Goal: Task Accomplishment & Management: Use online tool/utility

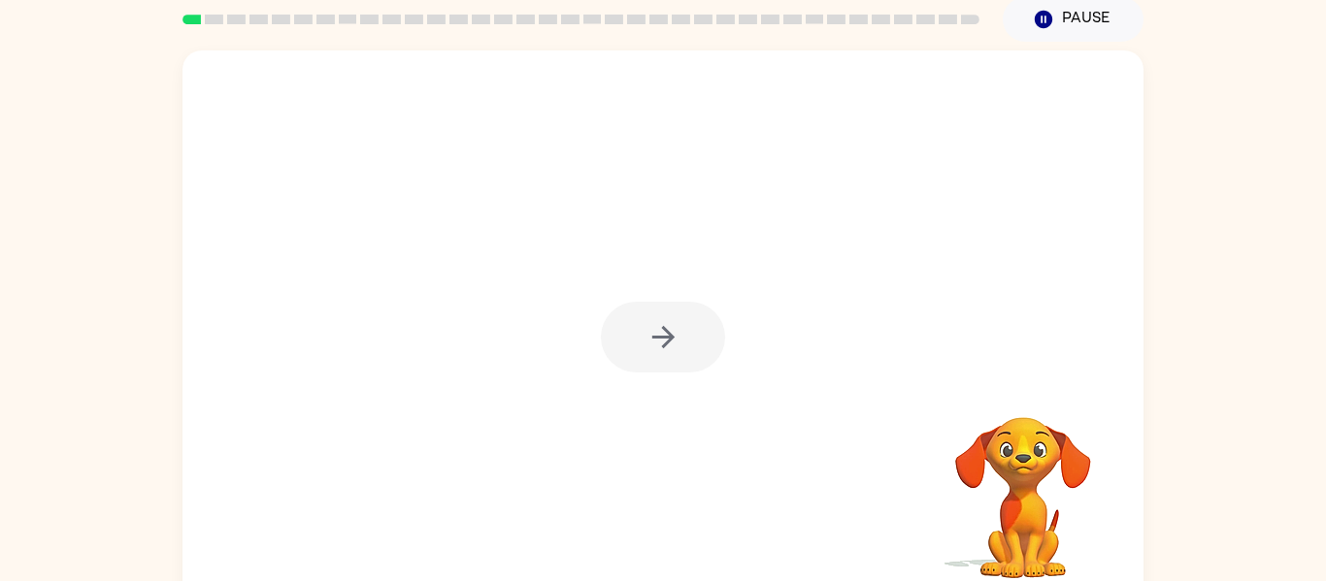
scroll to position [101, 0]
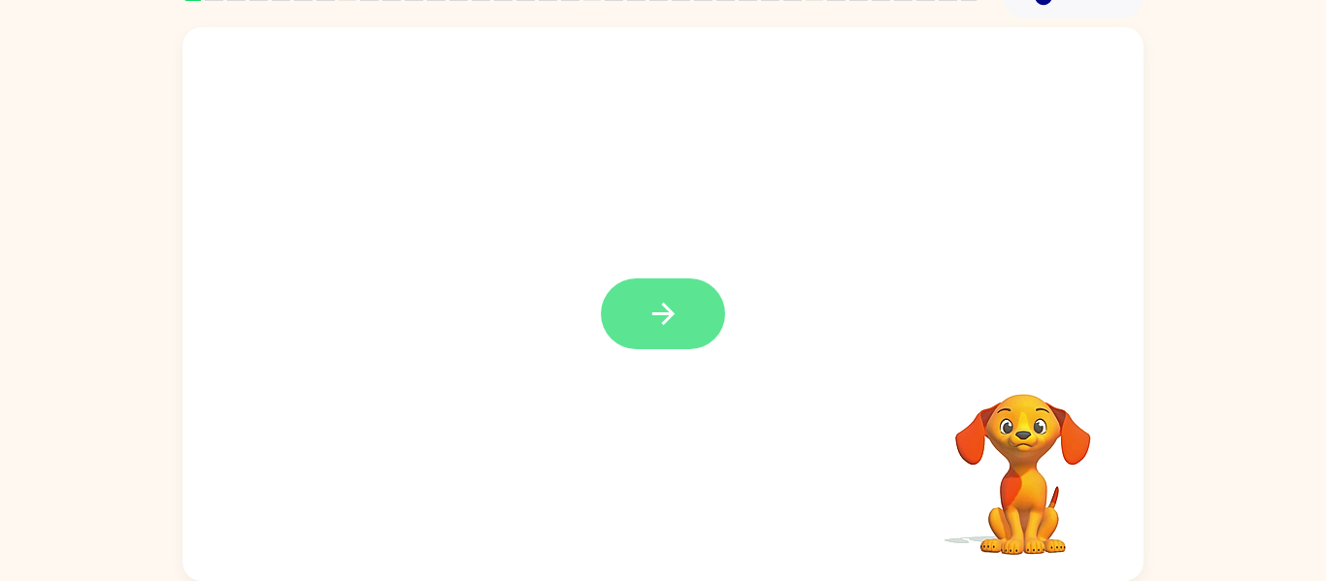
click at [692, 300] on button "button" at bounding box center [663, 314] width 124 height 71
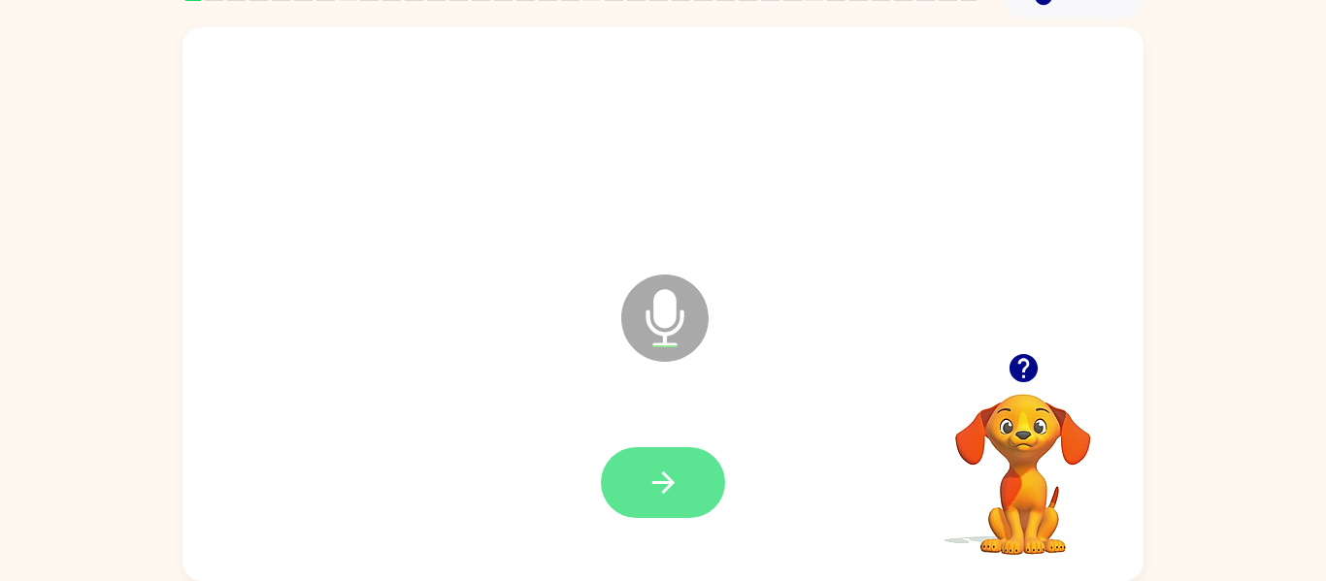
click at [676, 452] on button "button" at bounding box center [663, 482] width 124 height 71
click at [662, 454] on button "button" at bounding box center [663, 482] width 124 height 71
click at [671, 492] on icon "button" at bounding box center [663, 483] width 34 height 34
click at [667, 477] on icon "button" at bounding box center [662, 483] width 22 height 22
click at [660, 491] on icon "button" at bounding box center [663, 483] width 34 height 34
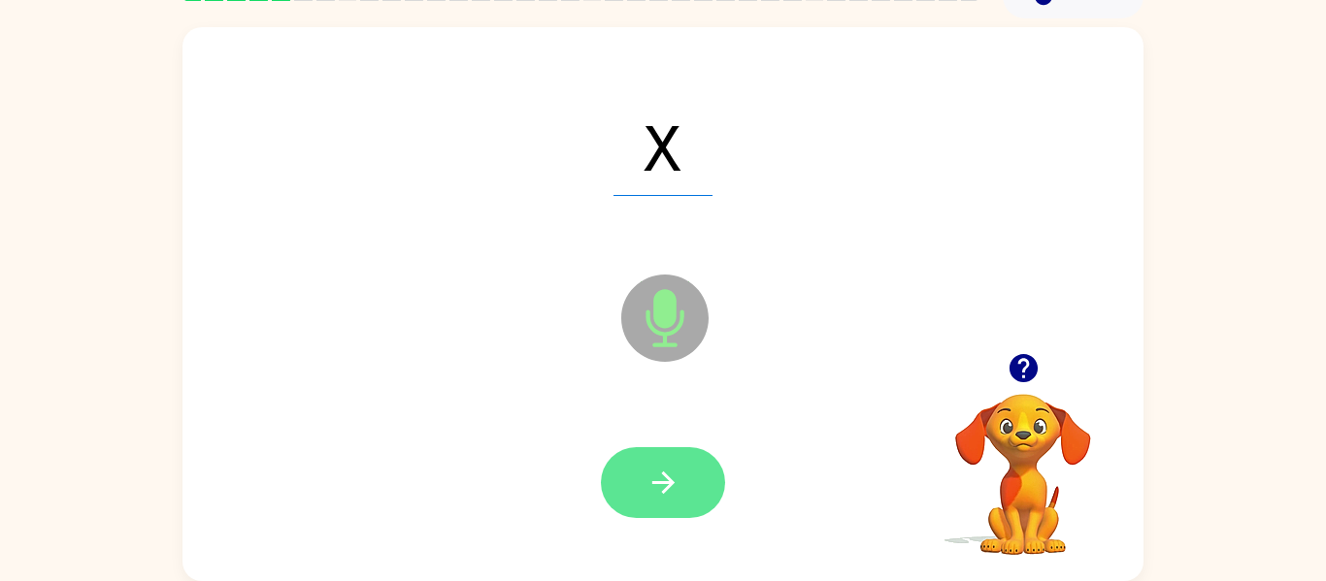
click at [661, 461] on button "button" at bounding box center [663, 482] width 124 height 71
click at [666, 469] on icon "button" at bounding box center [663, 483] width 34 height 34
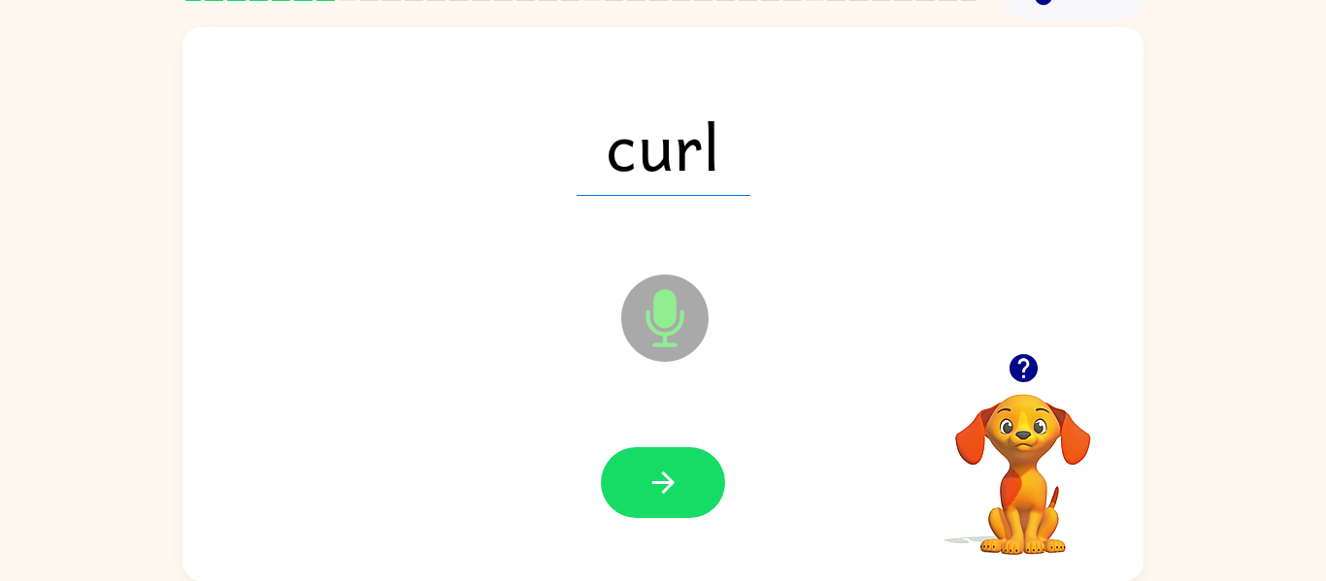
click at [718, 447] on div at bounding box center [663, 482] width 124 height 71
click at [661, 452] on button "button" at bounding box center [663, 482] width 124 height 71
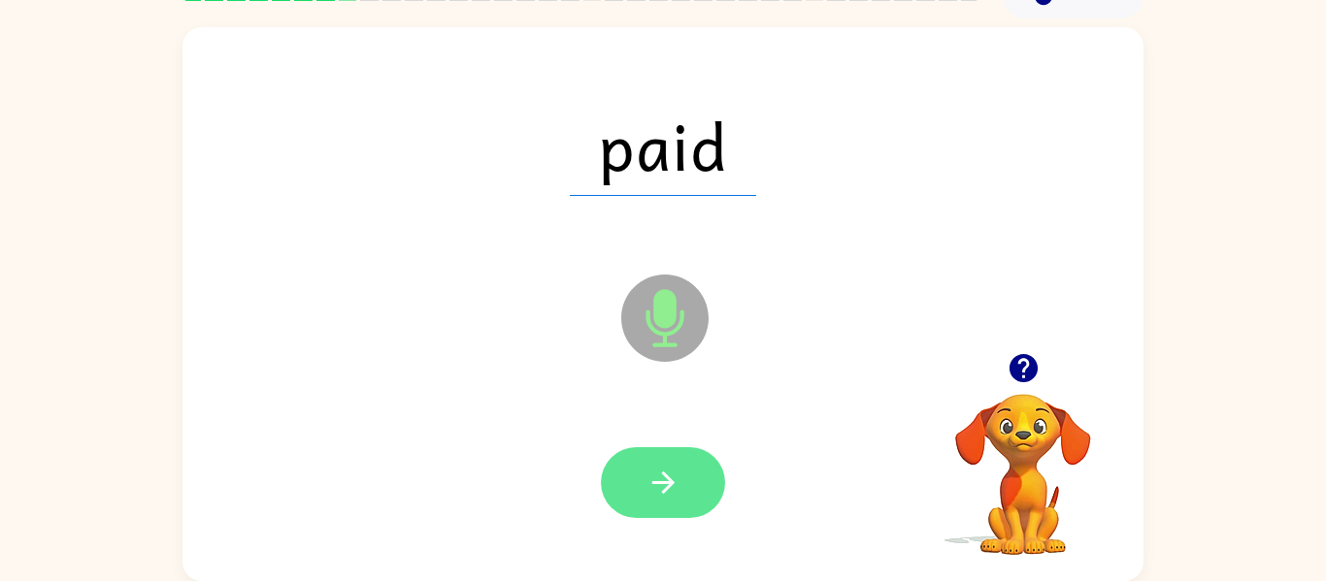
click at [700, 471] on button "button" at bounding box center [663, 482] width 124 height 71
click at [698, 512] on button "button" at bounding box center [663, 482] width 124 height 71
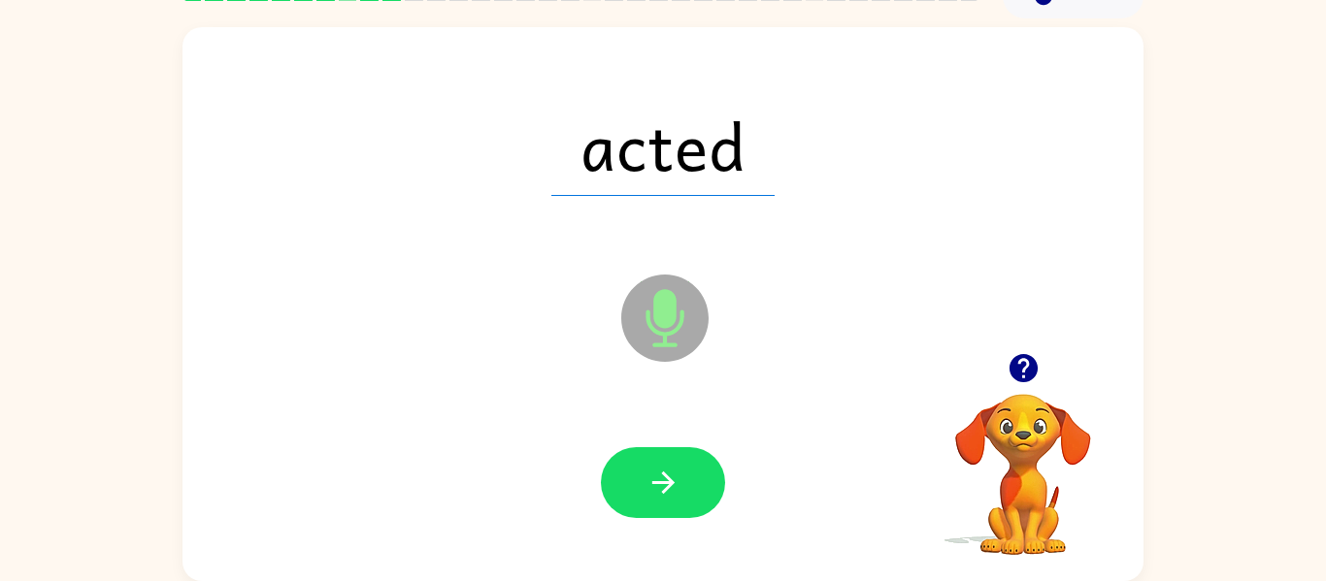
click at [720, 460] on div at bounding box center [663, 482] width 124 height 71
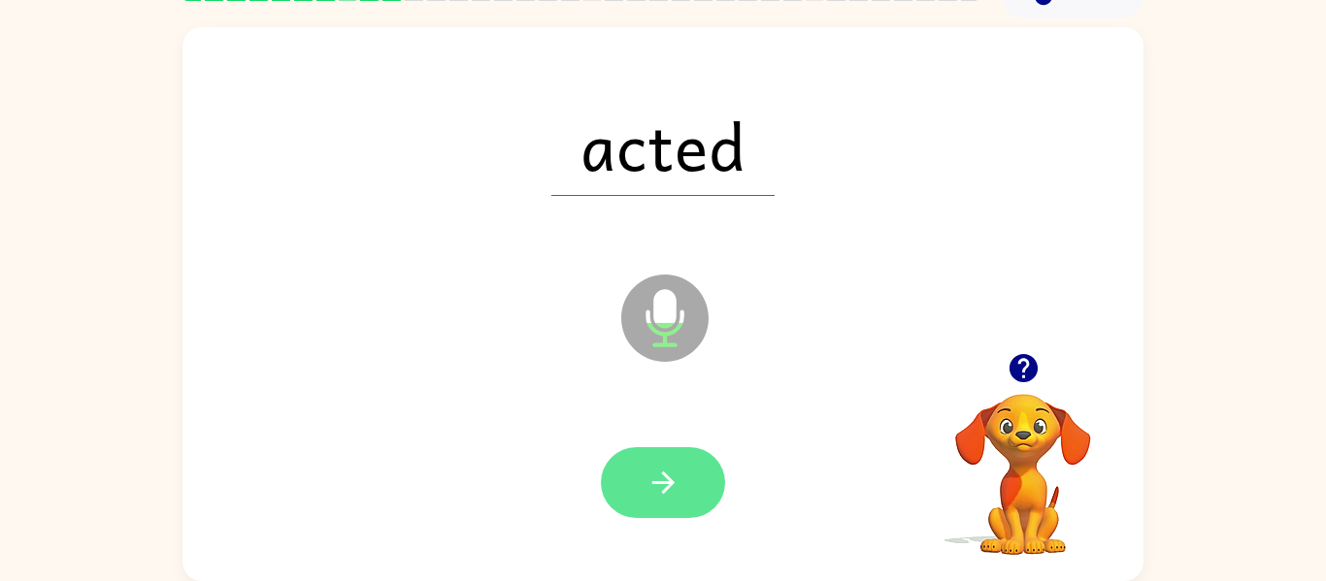
click at [720, 483] on button "button" at bounding box center [663, 482] width 124 height 71
click at [674, 484] on icon "button" at bounding box center [663, 483] width 34 height 34
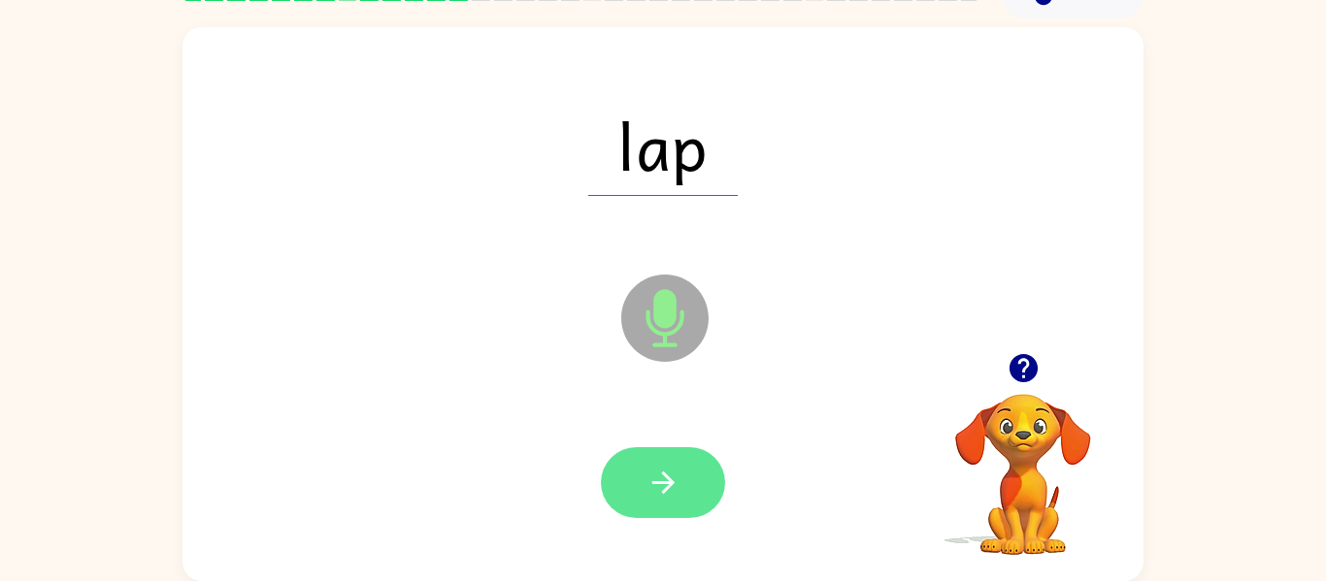
click at [685, 467] on button "button" at bounding box center [663, 482] width 124 height 71
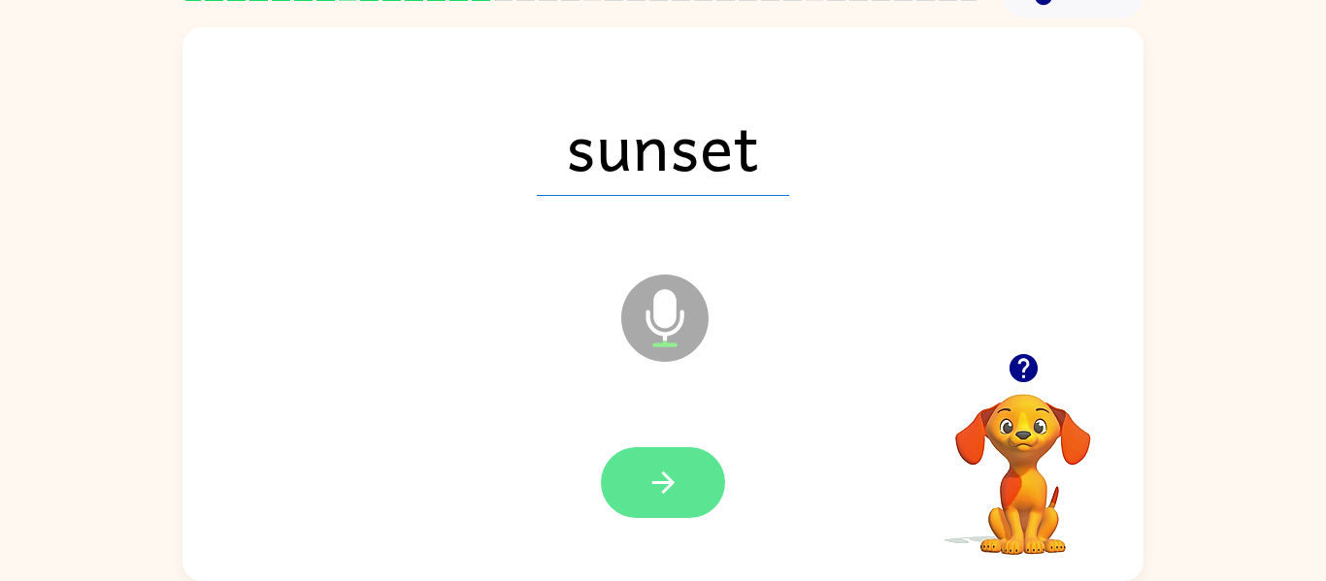
click at [668, 473] on icon "button" at bounding box center [663, 483] width 34 height 34
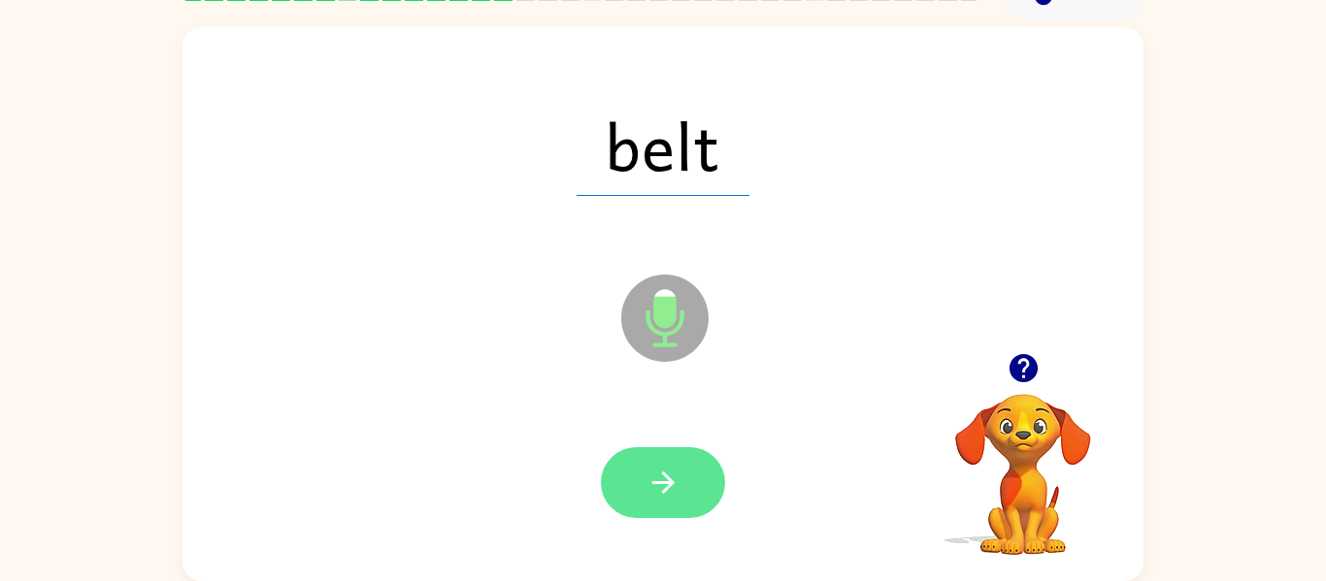
click at [691, 516] on button "button" at bounding box center [663, 482] width 124 height 71
click at [680, 475] on button "button" at bounding box center [663, 482] width 124 height 71
click at [632, 485] on button "button" at bounding box center [663, 482] width 124 height 71
click at [672, 486] on icon "button" at bounding box center [663, 483] width 34 height 34
click at [685, 471] on button "button" at bounding box center [663, 482] width 124 height 71
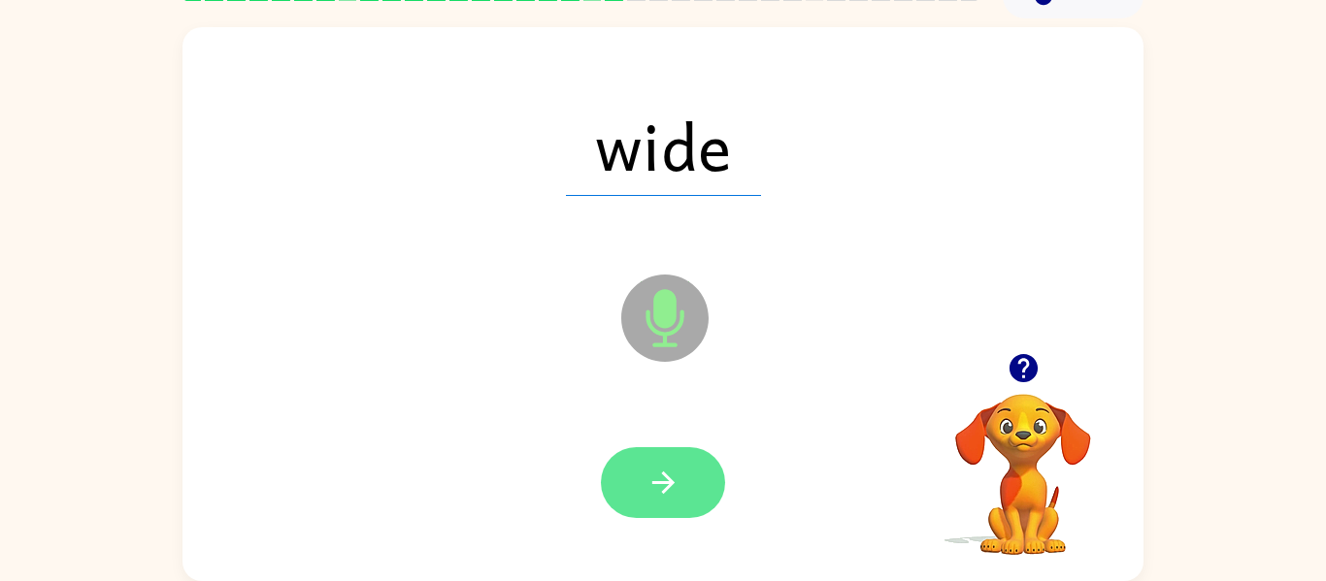
click at [667, 477] on icon "button" at bounding box center [662, 483] width 22 height 22
click at [664, 484] on icon "button" at bounding box center [663, 483] width 34 height 34
click at [683, 480] on button "button" at bounding box center [663, 482] width 124 height 71
click at [679, 453] on button "button" at bounding box center [663, 482] width 124 height 71
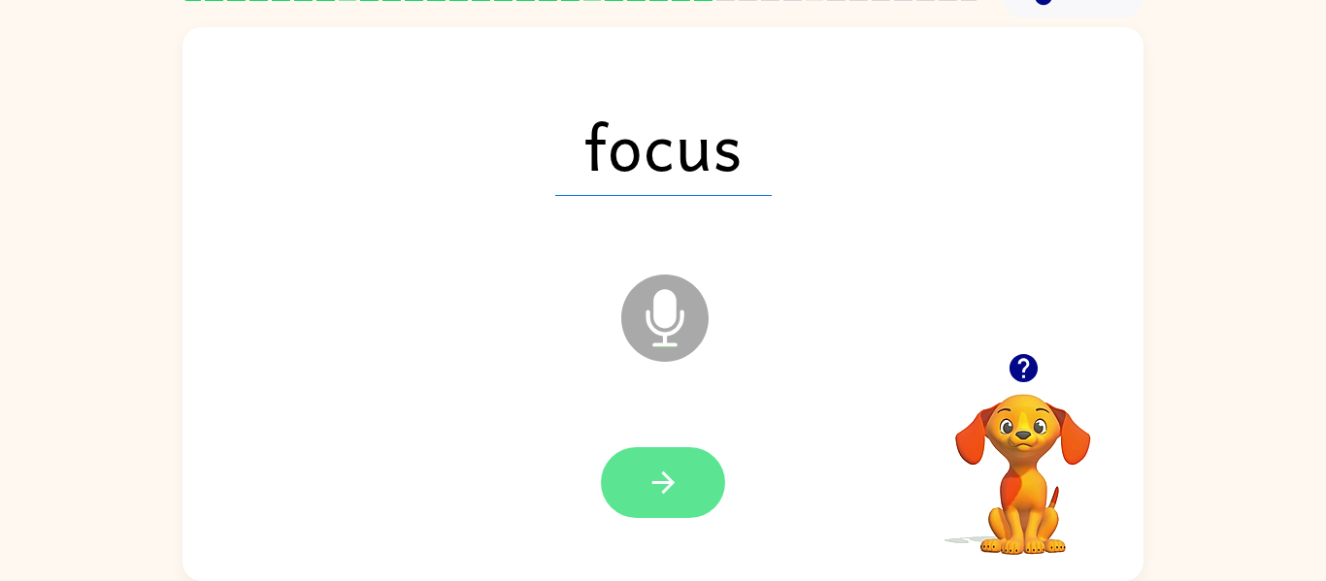
click at [677, 493] on icon "button" at bounding box center [663, 483] width 34 height 34
click at [702, 489] on button "button" at bounding box center [663, 482] width 124 height 71
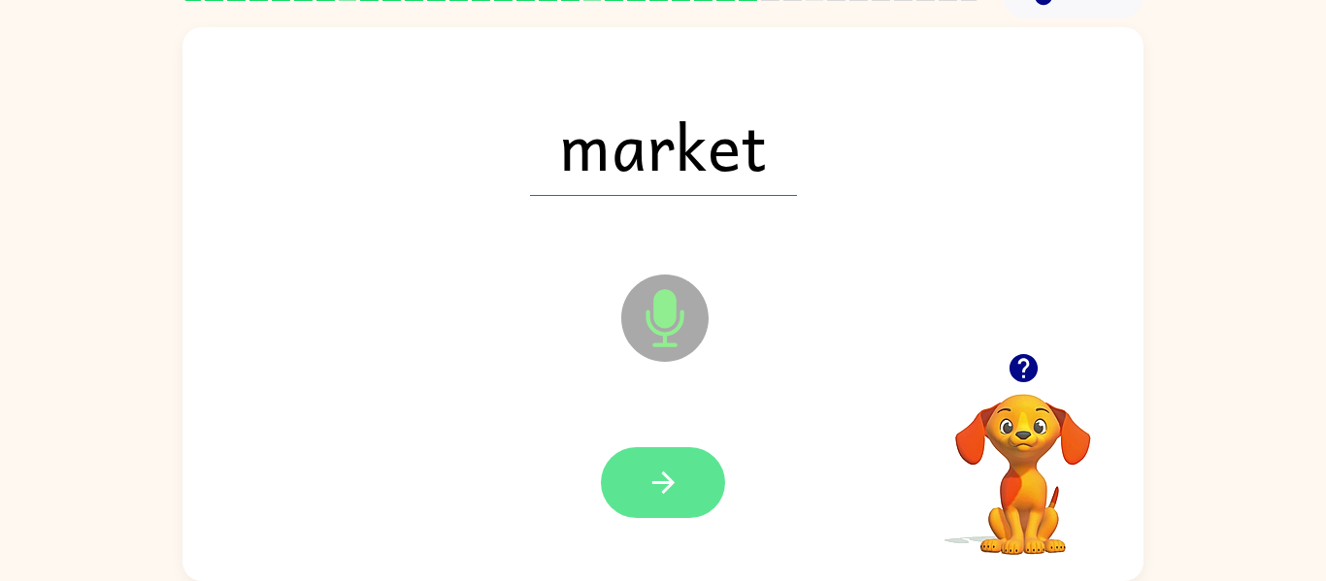
click at [672, 461] on button "button" at bounding box center [663, 482] width 124 height 71
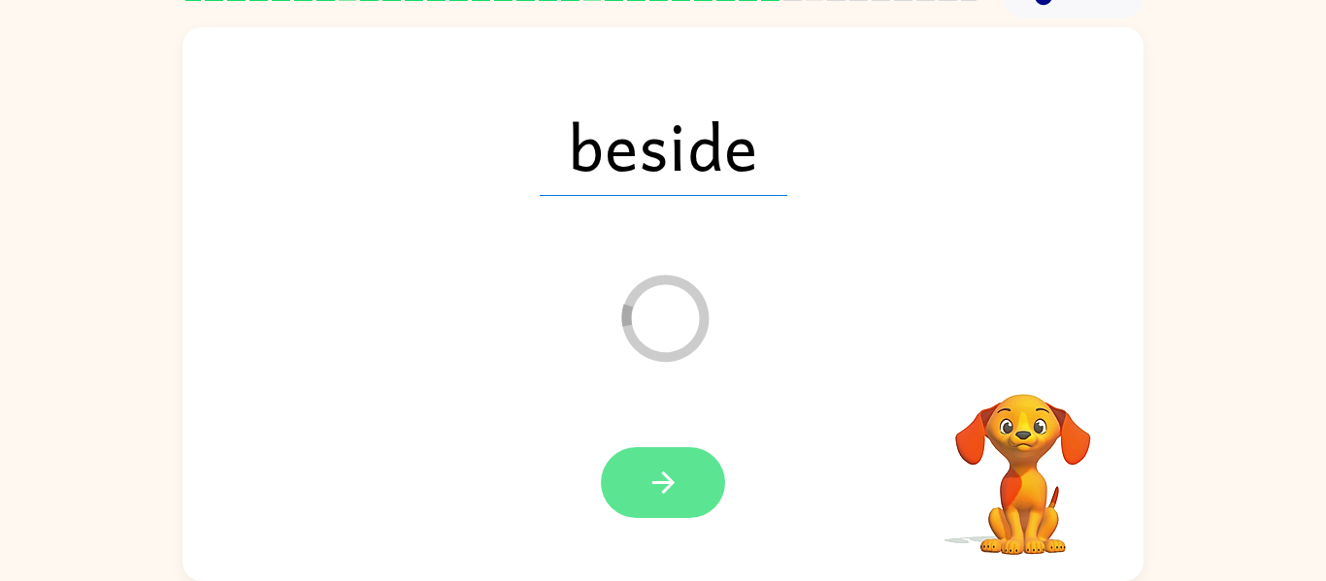
click at [683, 477] on button "button" at bounding box center [663, 482] width 124 height 71
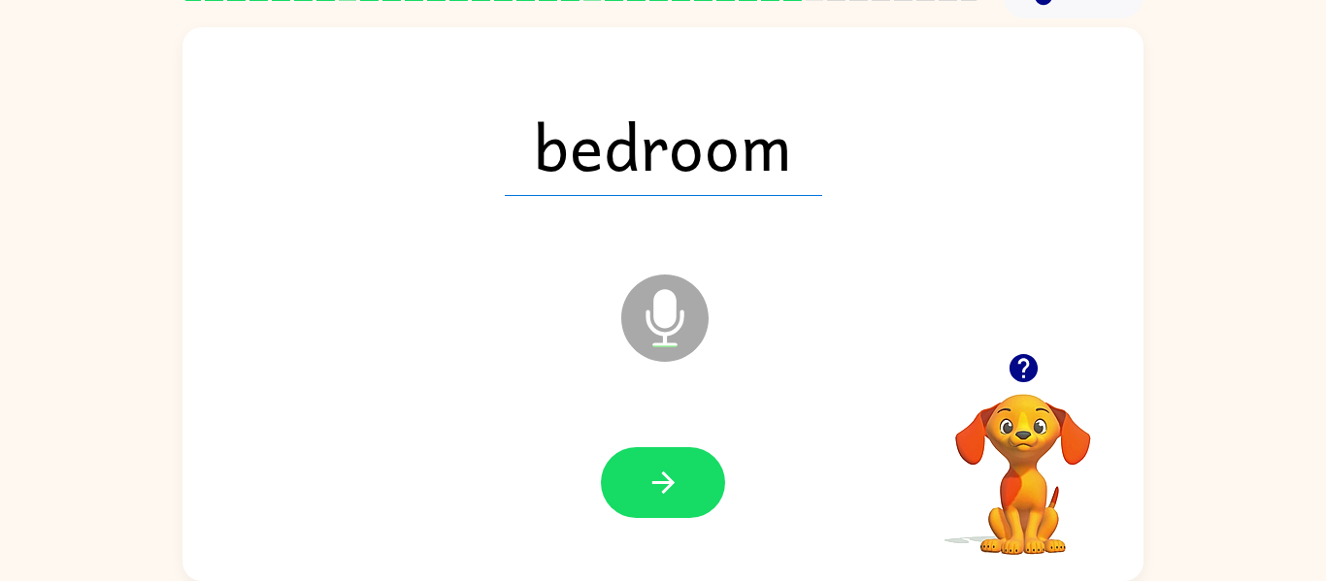
scroll to position [100, 0]
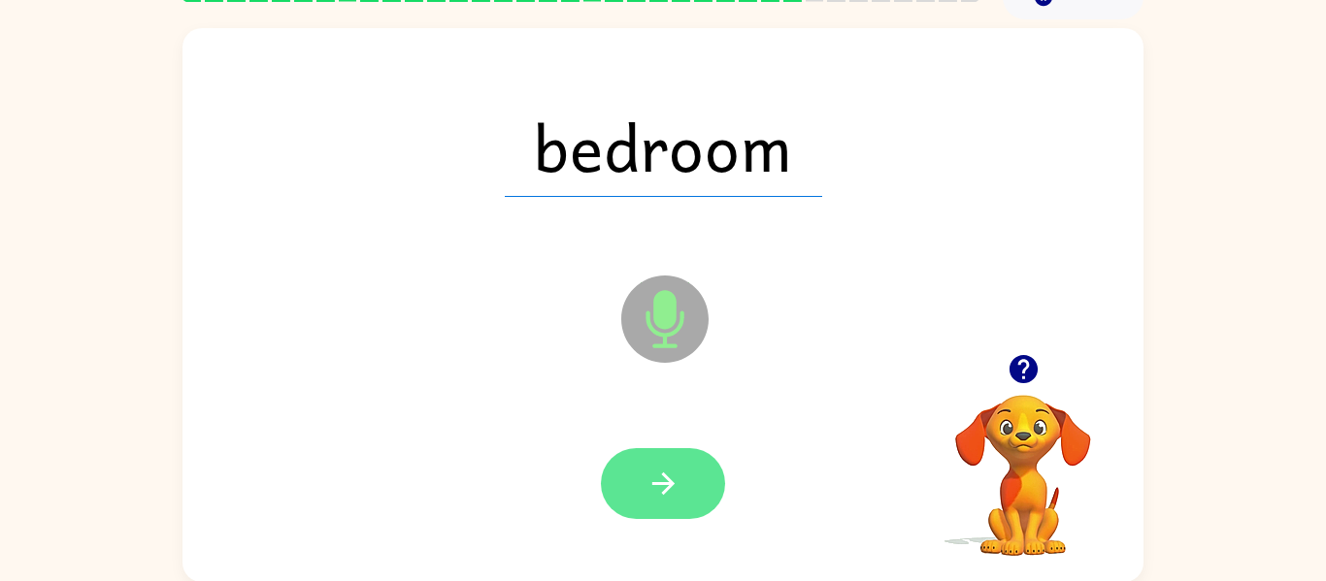
click at [660, 478] on icon "button" at bounding box center [663, 484] width 34 height 34
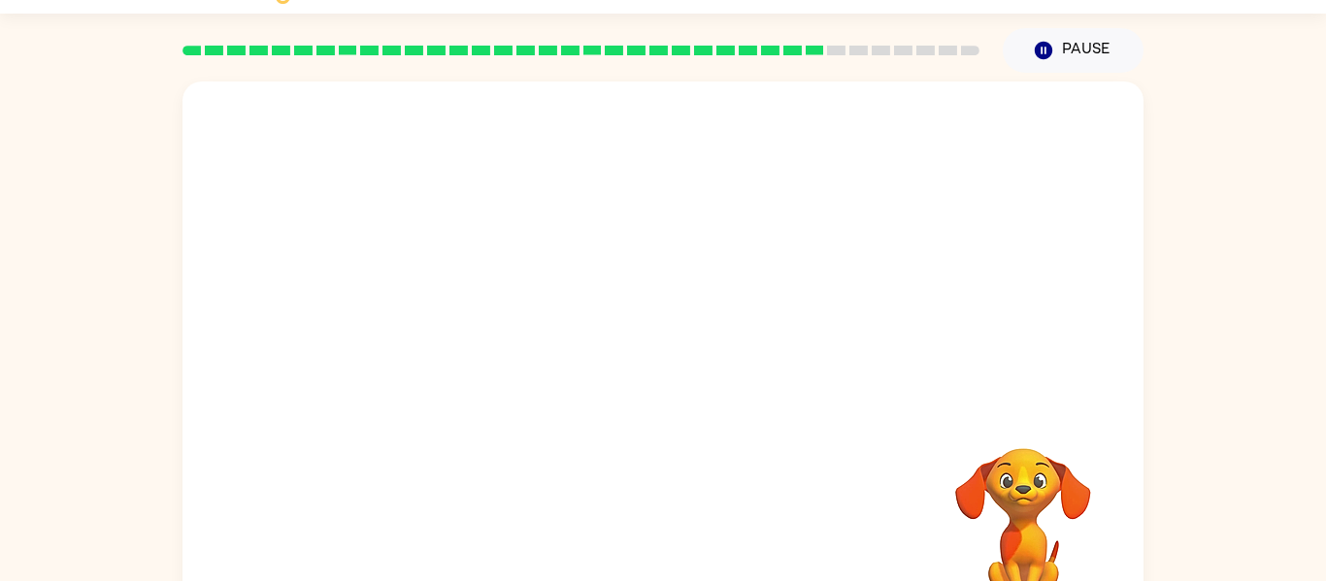
scroll to position [101, 0]
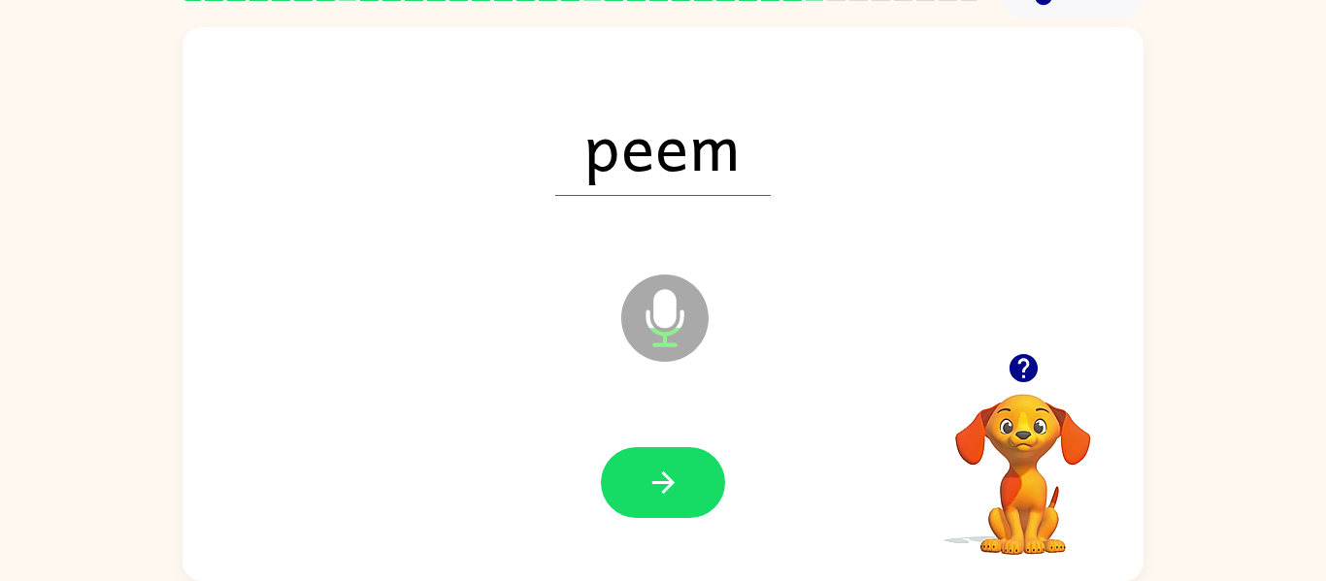
click at [453, 200] on div "peem" at bounding box center [663, 145] width 922 height 159
click at [635, 487] on button "button" at bounding box center [663, 482] width 124 height 71
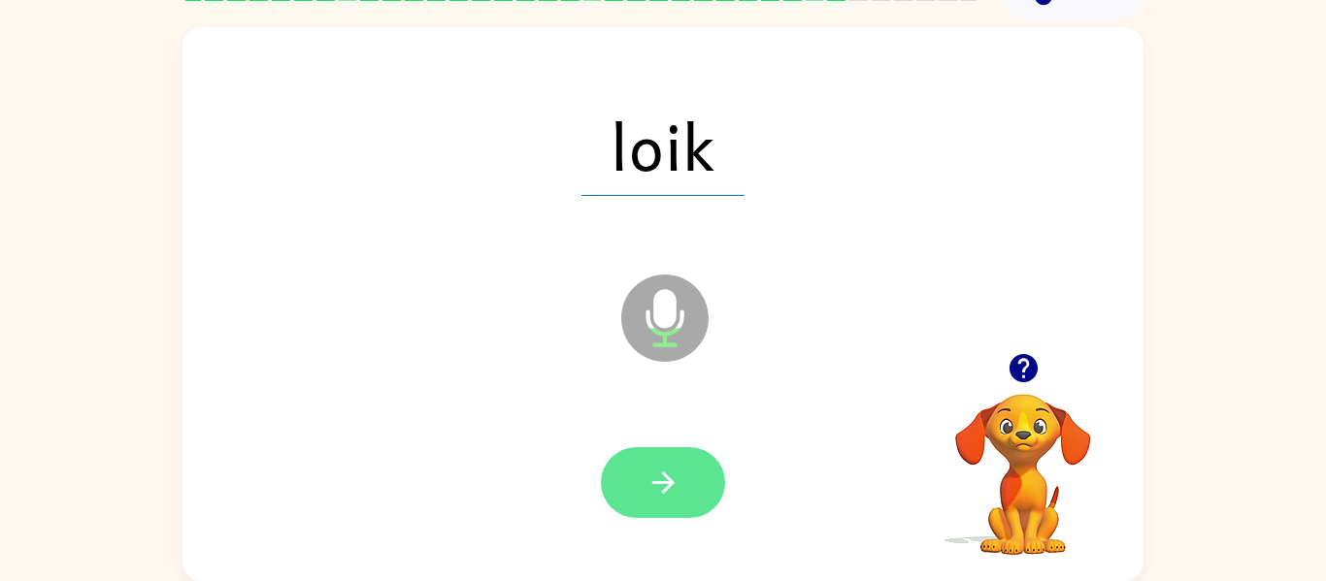
click at [703, 512] on button "button" at bounding box center [663, 482] width 124 height 71
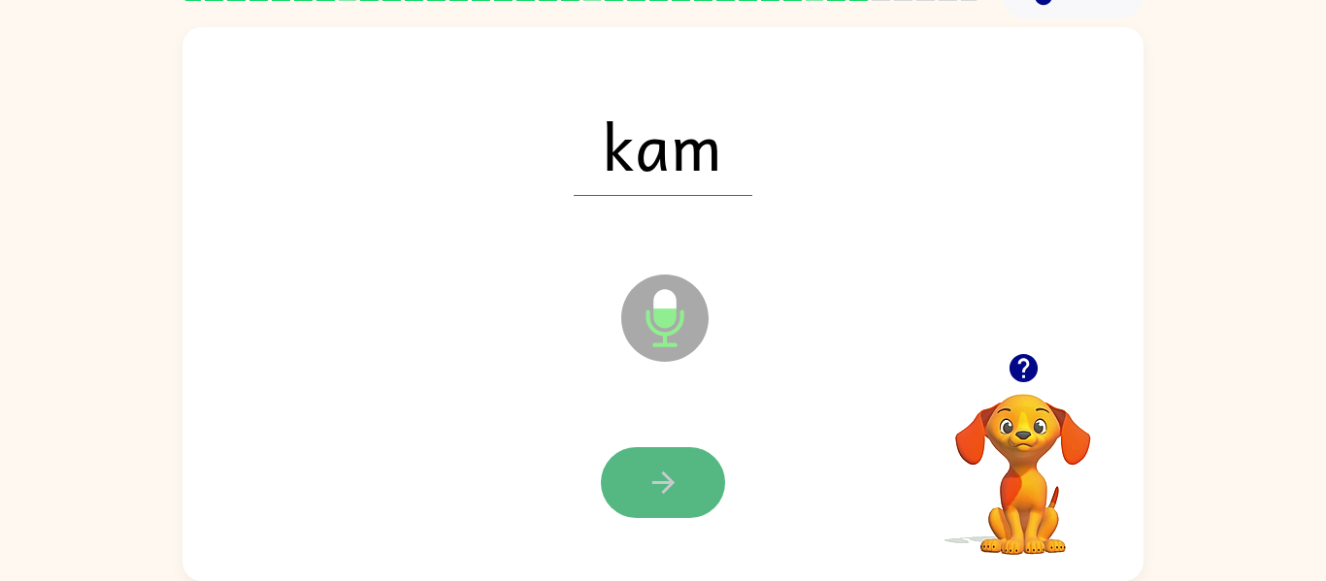
click at [703, 514] on button "button" at bounding box center [663, 482] width 124 height 71
click at [703, 479] on button "button" at bounding box center [663, 482] width 124 height 71
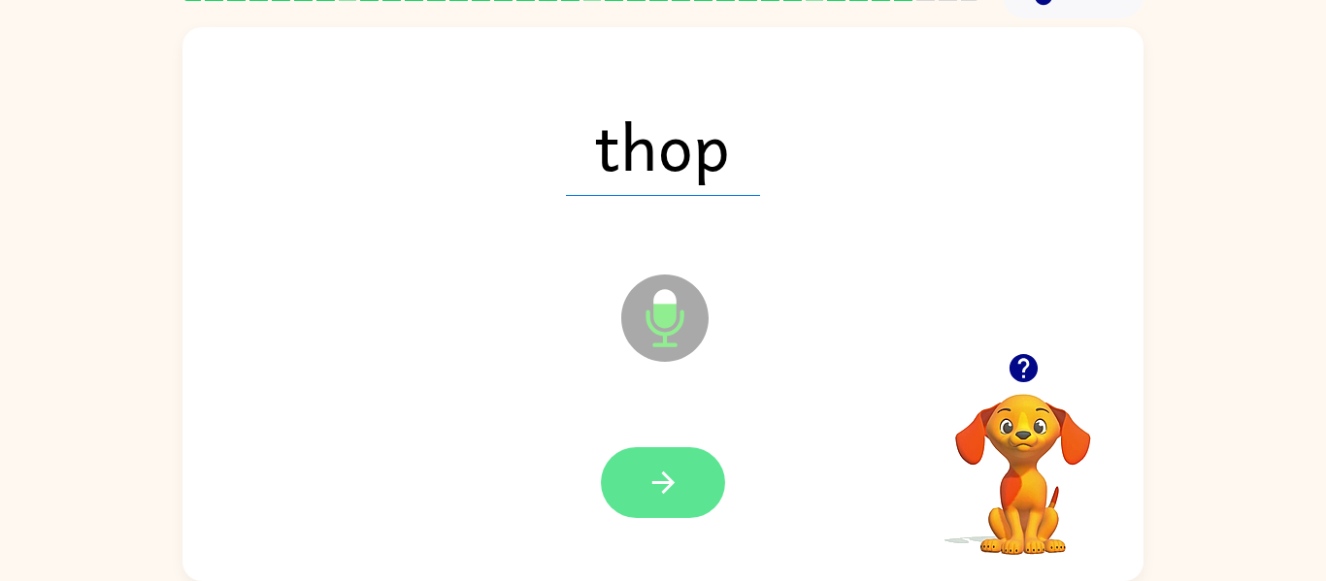
click at [685, 481] on button "button" at bounding box center [663, 482] width 124 height 71
click at [685, 481] on div at bounding box center [663, 482] width 124 height 71
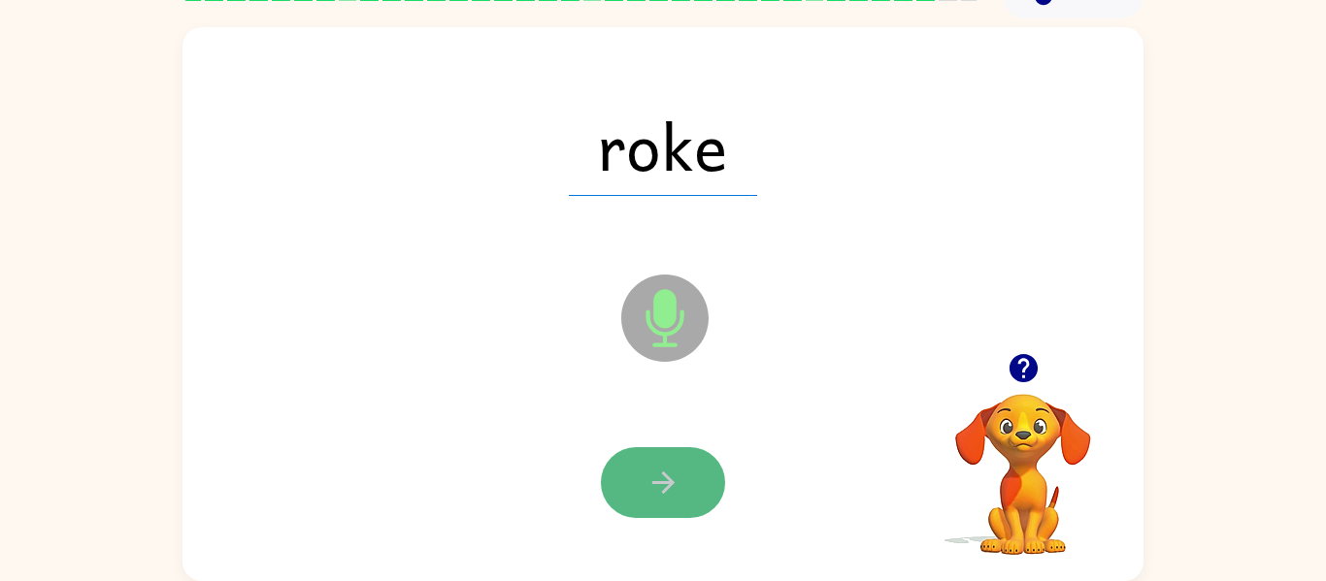
click at [682, 479] on button "button" at bounding box center [663, 482] width 124 height 71
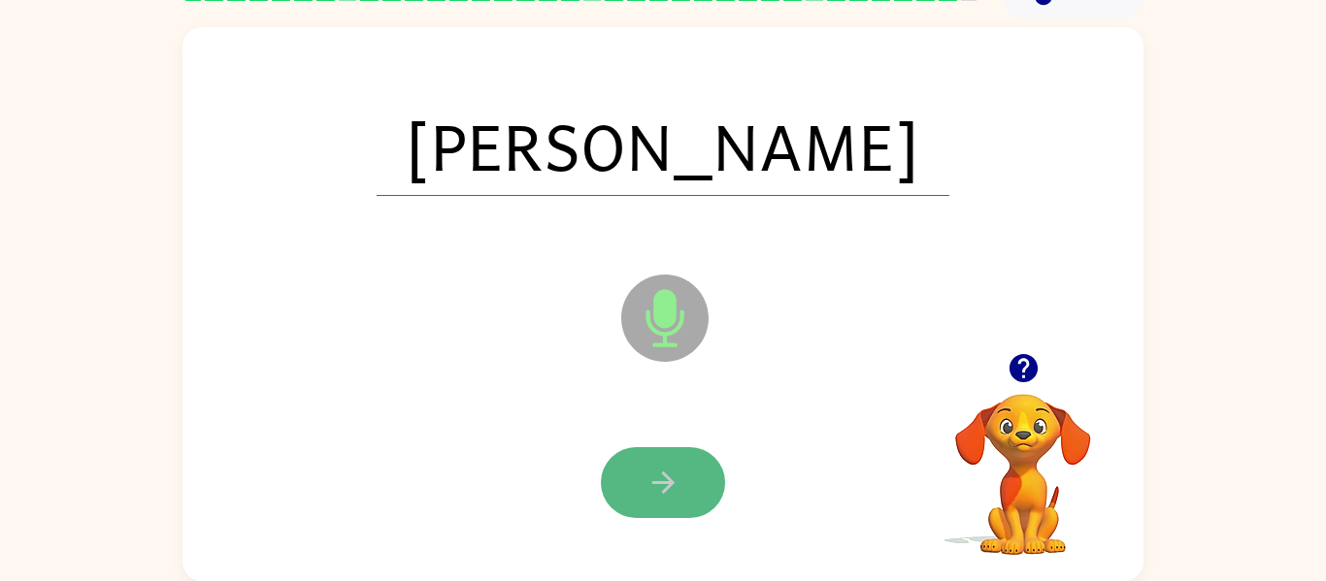
click at [681, 485] on button "button" at bounding box center [663, 482] width 124 height 71
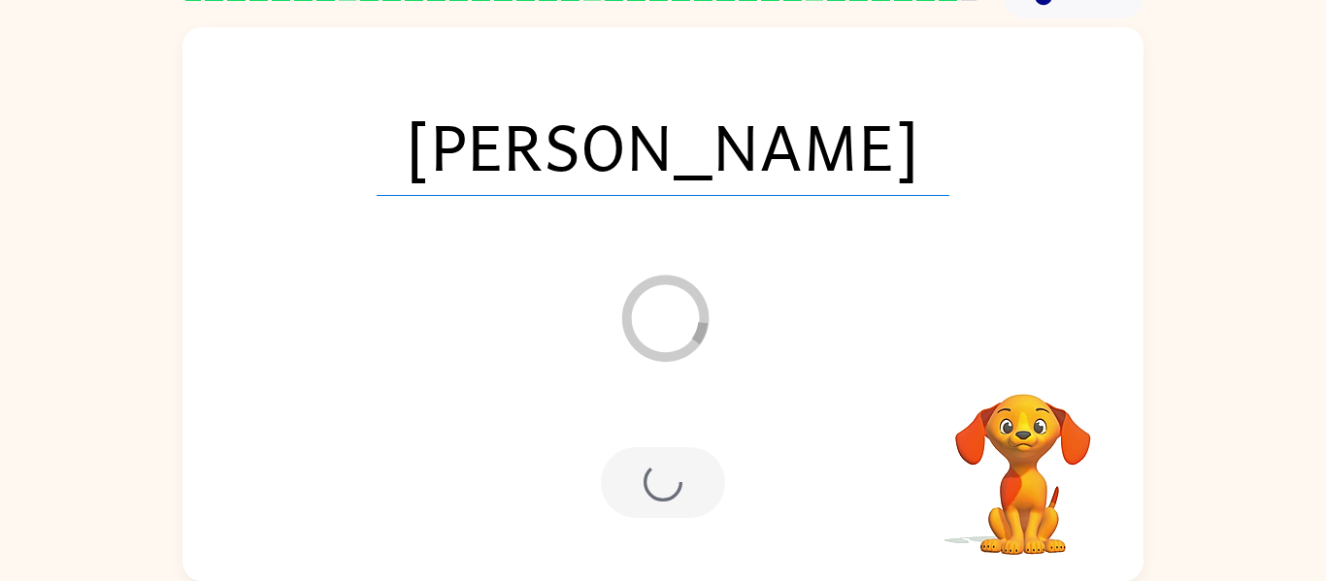
scroll to position [66, 0]
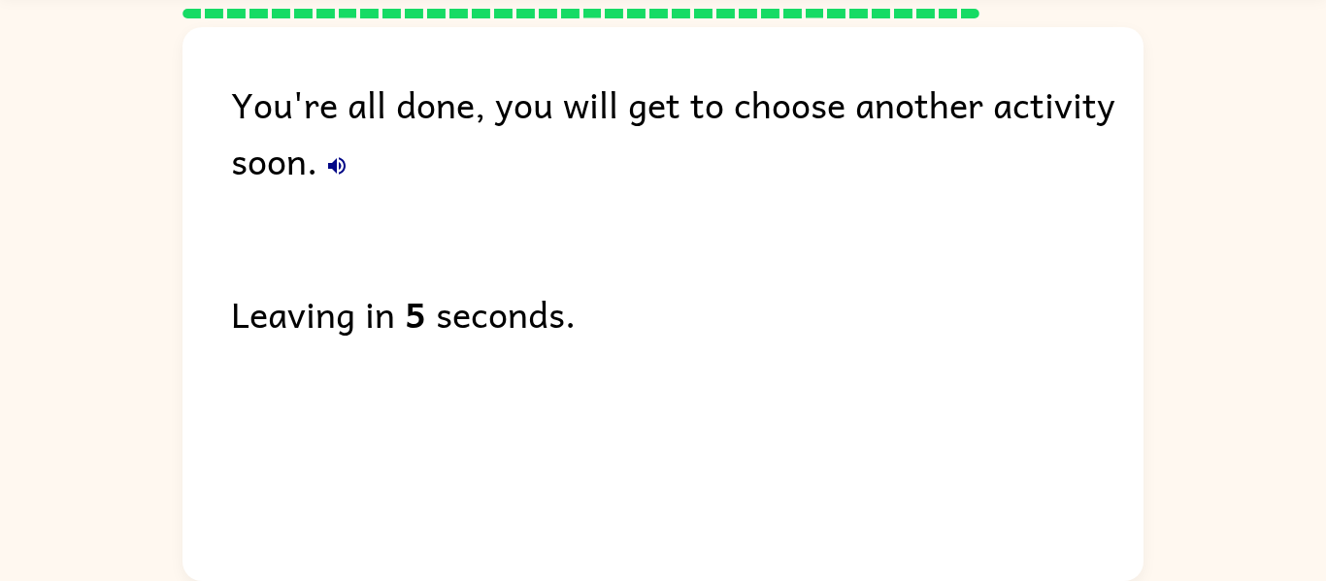
click at [687, 494] on div "You're all done, you will get to choose another activity soon. Leaving in 5 sec…" at bounding box center [662, 299] width 961 height 545
